Goal: Task Accomplishment & Management: Manage account settings

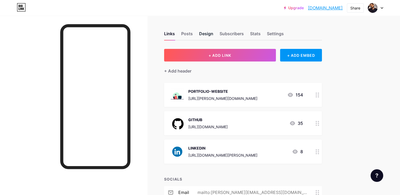
click at [213, 35] on div "Design" at bounding box center [206, 34] width 14 height 9
click at [213, 32] on div "Design" at bounding box center [206, 34] width 14 height 9
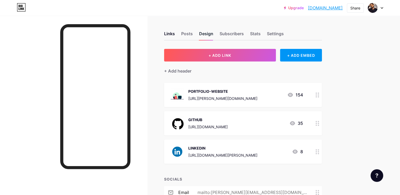
click at [213, 32] on div "Design" at bounding box center [206, 34] width 14 height 9
click at [344, 39] on div "Links Posts Design Subscribers Stats Settings + ADD LINK + ADD EMBED + Add head…" at bounding box center [172, 144] width 344 height 256
click at [213, 37] on div "Design" at bounding box center [206, 34] width 14 height 9
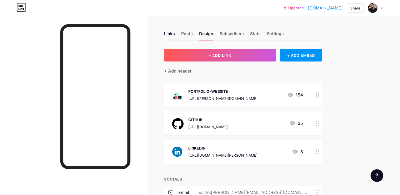
click at [213, 37] on div "Design" at bounding box center [206, 34] width 14 height 9
click at [369, 37] on div "Upgrade yashwanthsai.bi... yashwanthsai.bio.link Share Switch accounts Yashwant…" at bounding box center [200, 136] width 400 height 272
click at [213, 35] on div "Design" at bounding box center [206, 34] width 14 height 9
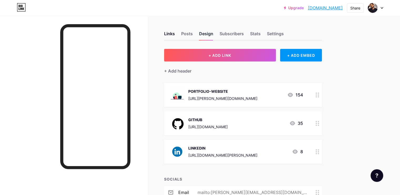
click at [213, 35] on div "Design" at bounding box center [206, 34] width 14 height 9
drag, startPoint x: 226, startPoint y: 35, endPoint x: 272, endPoint y: 4, distance: 55.8
click at [272, 4] on div "Upgrade yashwanthsai.bi... yashwanthsai.bio.link Share Switch accounts Yashwant…" at bounding box center [200, 136] width 400 height 272
click at [213, 33] on div "Design" at bounding box center [206, 34] width 14 height 9
drag, startPoint x: 230, startPoint y: 35, endPoint x: 227, endPoint y: 30, distance: 6.0
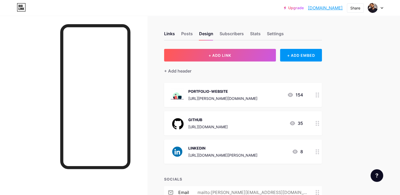
drag, startPoint x: 227, startPoint y: 30, endPoint x: 236, endPoint y: 45, distance: 17.1
click at [301, 0] on html "Upgrade yashwanthsai.bi... yashwanthsai.bio.link Share Switch accounts Yashwant…" at bounding box center [200, 136] width 400 height 272
click at [224, 22] on div "Links Posts Design Subscribers Stats Settings + ADD LINK + ADD EMBED + Add head…" at bounding box center [172, 144] width 344 height 256
drag, startPoint x: 229, startPoint y: 35, endPoint x: 306, endPoint y: -32, distance: 101.7
click at [306, 0] on html "Upgrade yashwanthsai.bi... yashwanthsai.bio.link Share Switch accounts Yashwant…" at bounding box center [200, 136] width 400 height 272
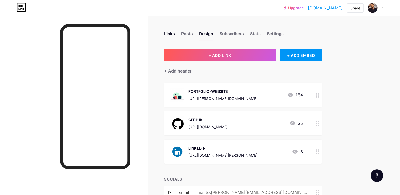
click at [206, 13] on div "Upgrade yashwanthsai.bi... yashwanthsai.bio.link Share Switch accounts Yashwant…" at bounding box center [200, 8] width 400 height 16
click at [213, 33] on div "Design" at bounding box center [206, 34] width 14 height 9
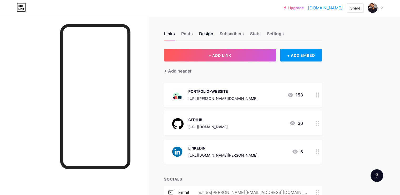
click at [213, 33] on div "Design" at bounding box center [206, 34] width 14 height 9
